Goal: Register for event/course

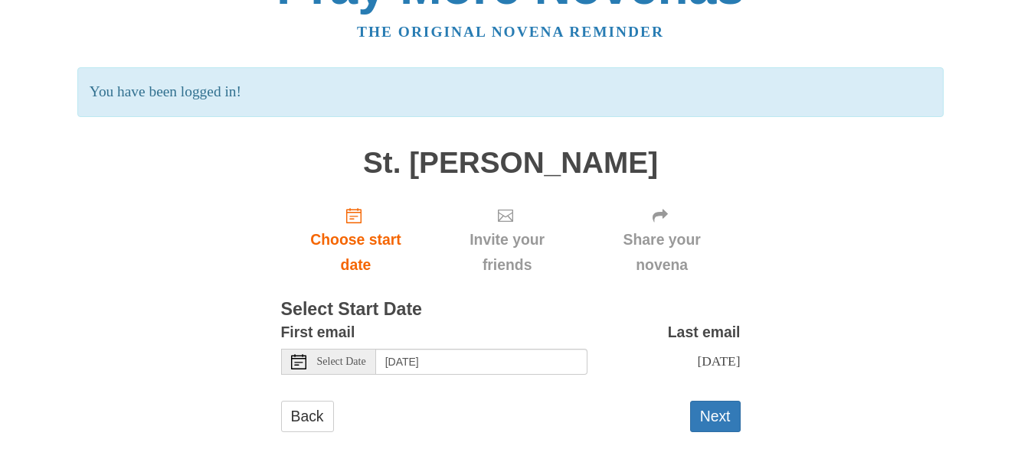
scroll to position [77, 0]
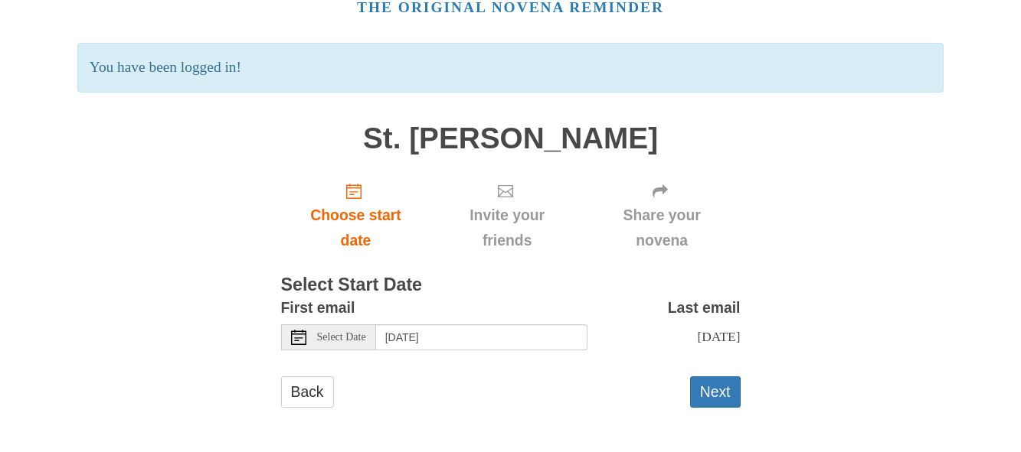
click at [331, 339] on span "Select Date" at bounding box center [341, 337] width 49 height 11
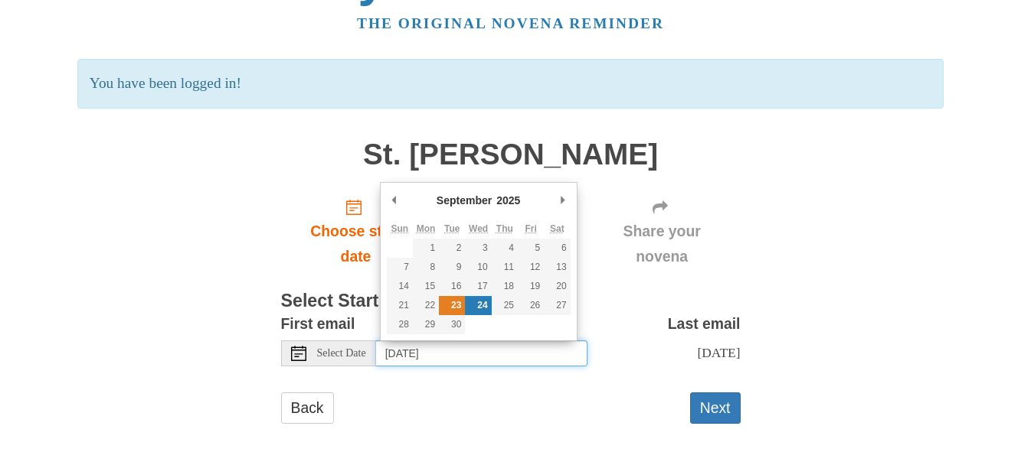
type input "Tuesday, September 23rd"
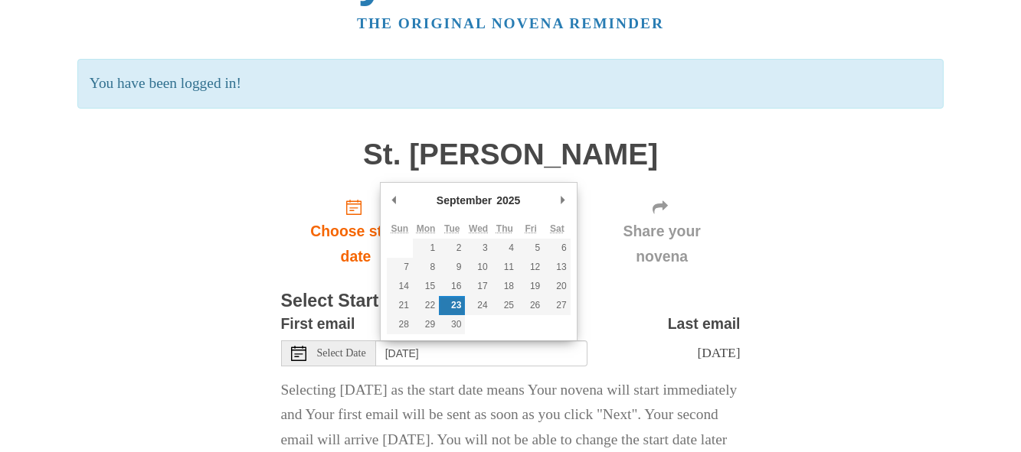
drag, startPoint x: 455, startPoint y: 305, endPoint x: 452, endPoint y: 313, distance: 8.0
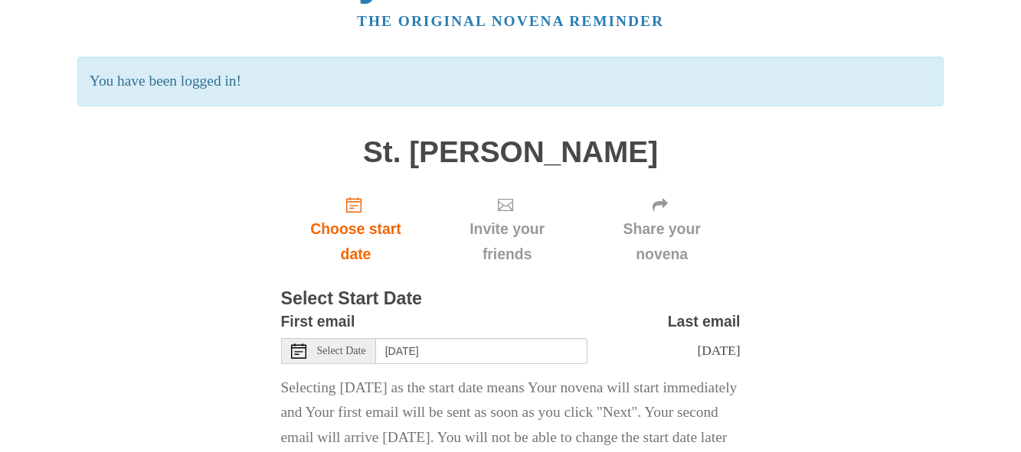
scroll to position [178, 0]
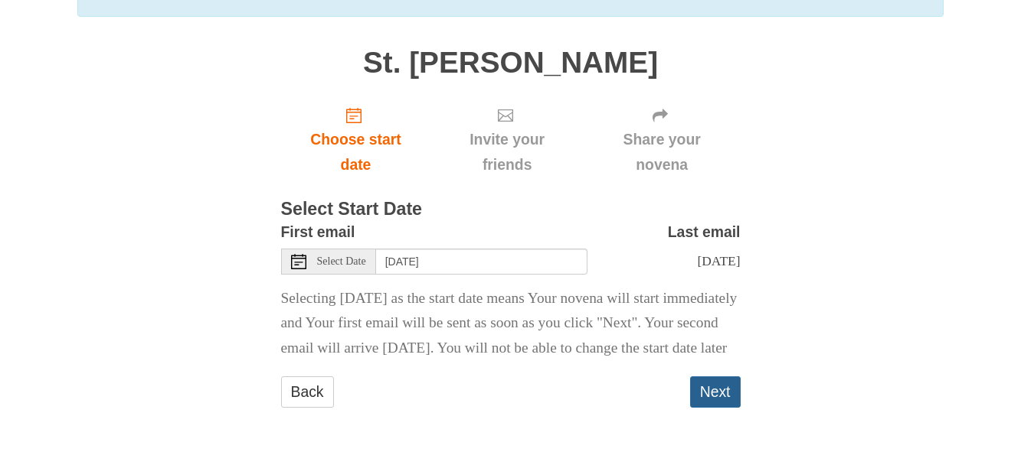
click at [710, 402] on button "Next" at bounding box center [715, 392] width 51 height 31
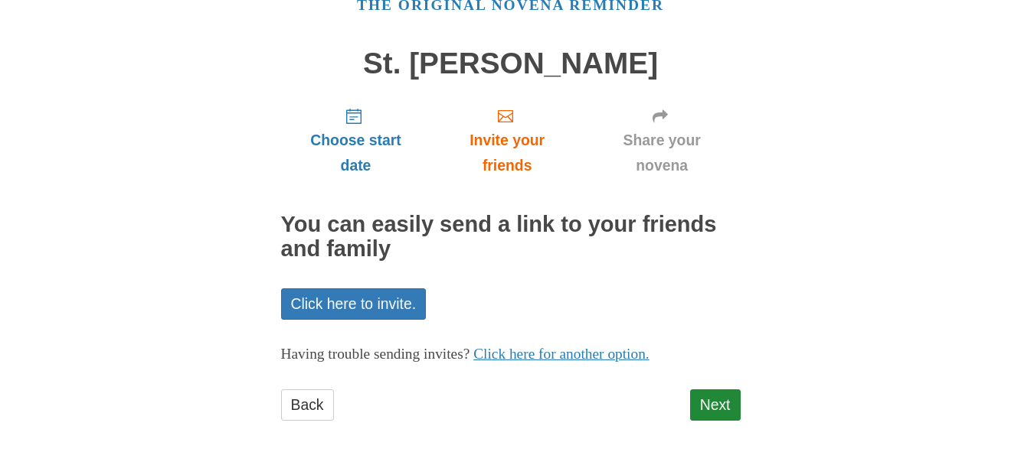
scroll to position [93, 0]
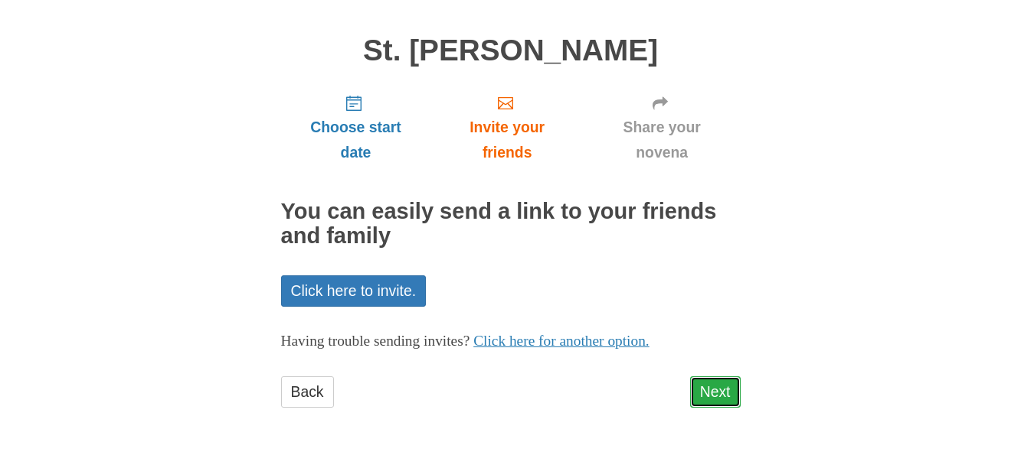
click at [710, 388] on link "Next" at bounding box center [715, 392] width 51 height 31
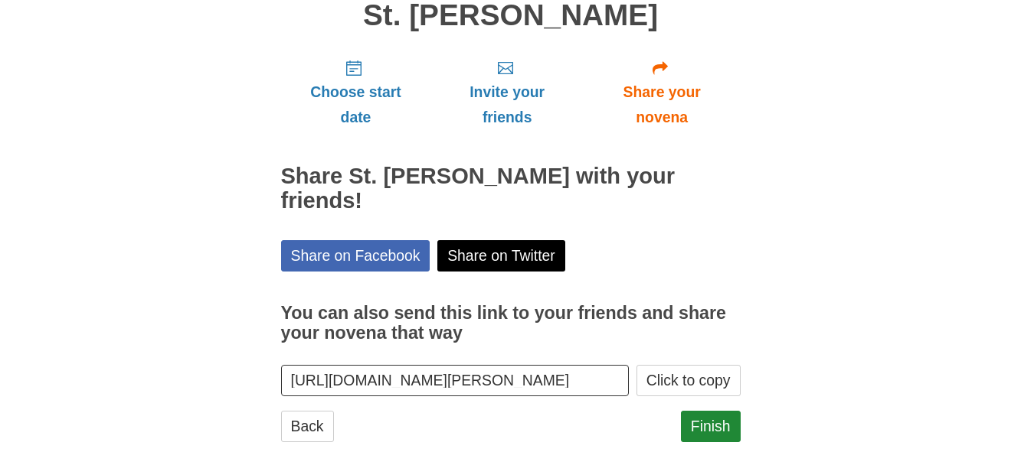
scroll to position [138, 0]
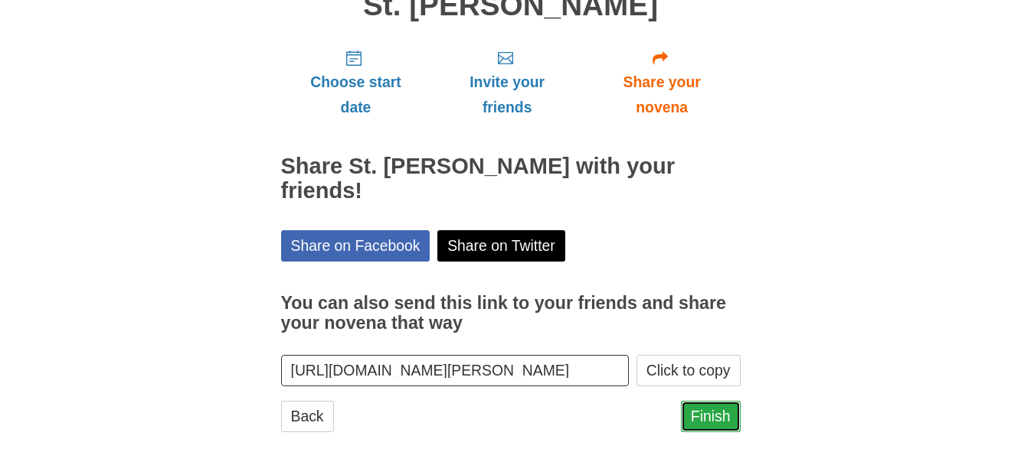
click at [726, 401] on link "Finish" at bounding box center [711, 416] width 60 height 31
